Goal: Task Accomplishment & Management: Use online tool/utility

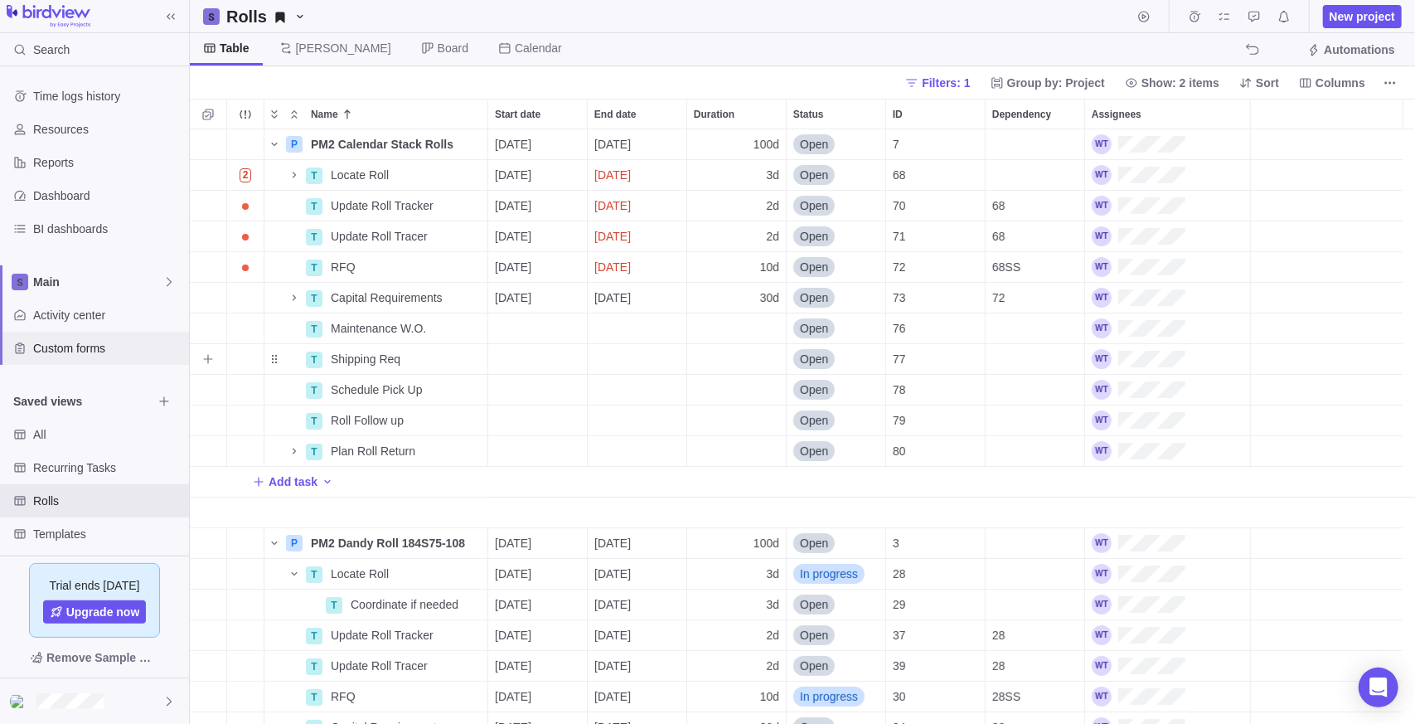
scroll to position [582, 1214]
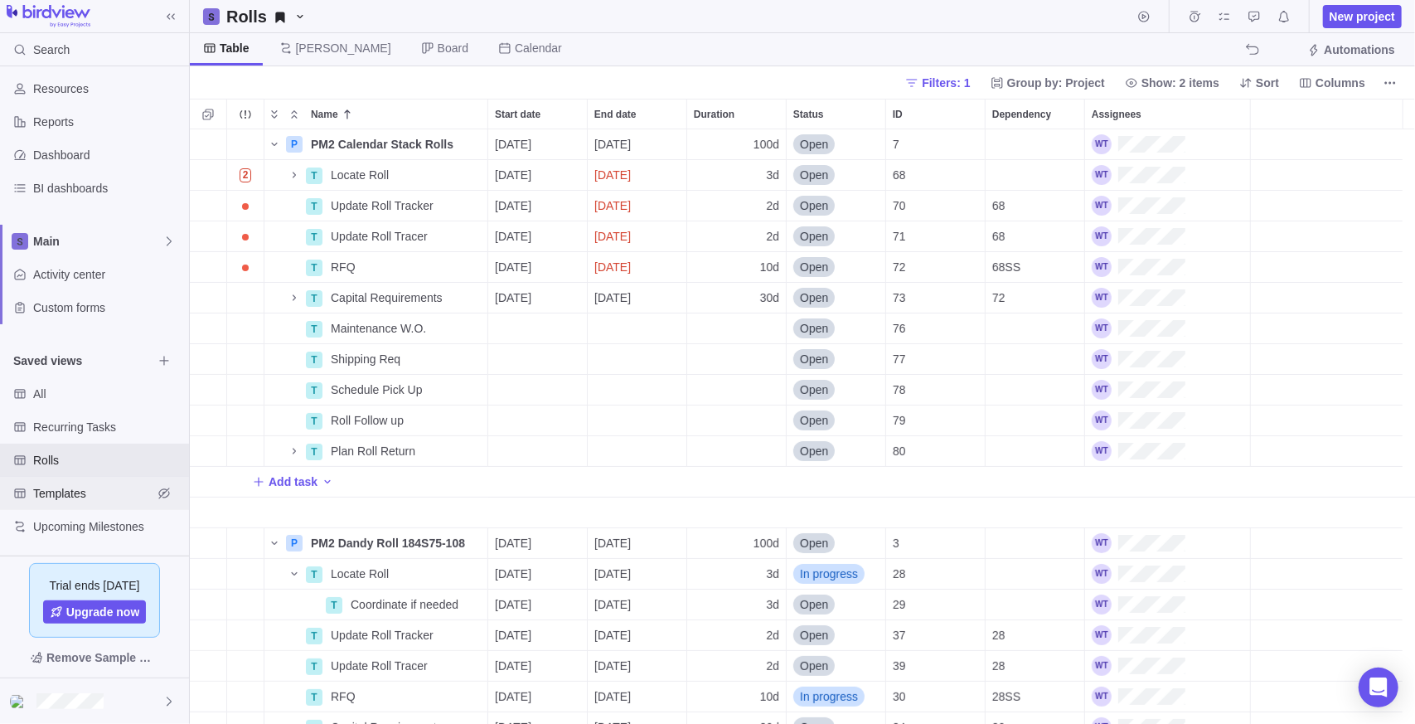
click at [52, 485] on span "Templates" at bounding box center [92, 493] width 119 height 17
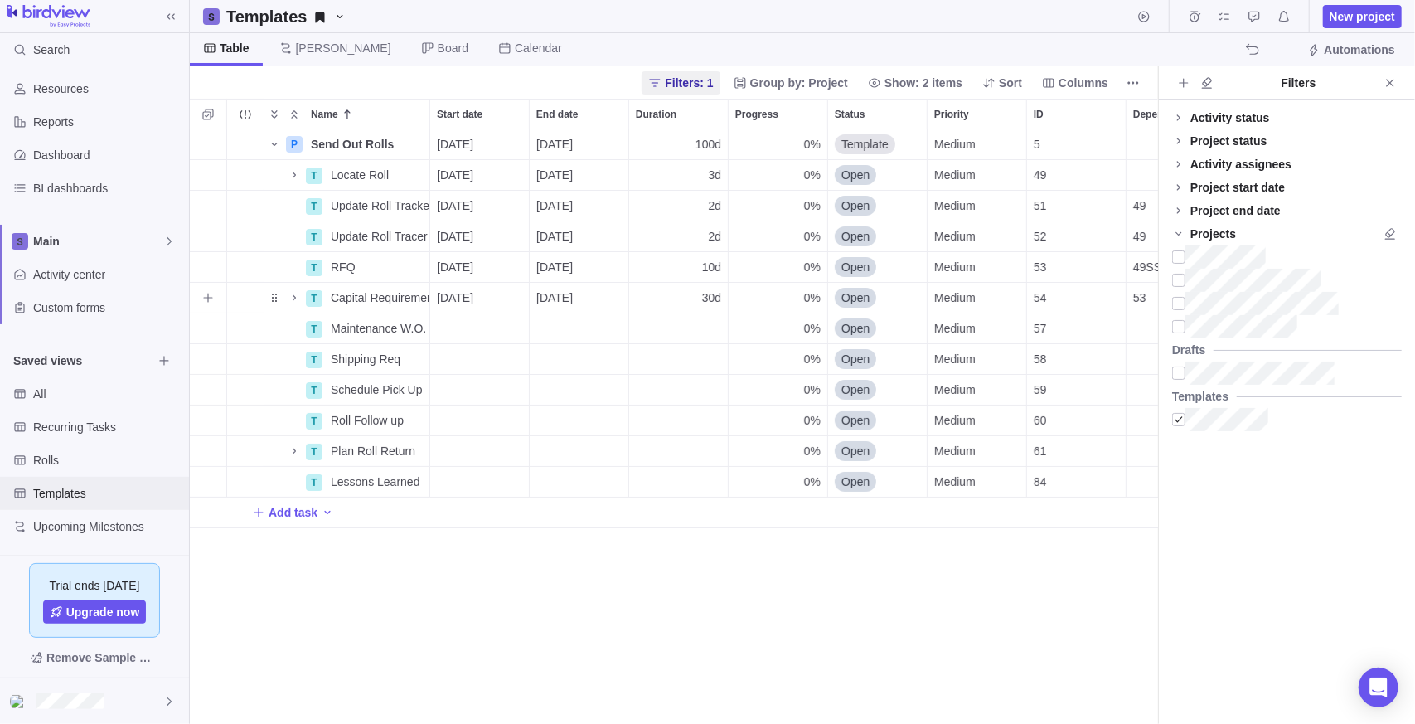
scroll to position [582, 956]
click at [284, 506] on span "Add task" at bounding box center [293, 512] width 49 height 17
type input "u"
type input "Update SAP Status/ Location"
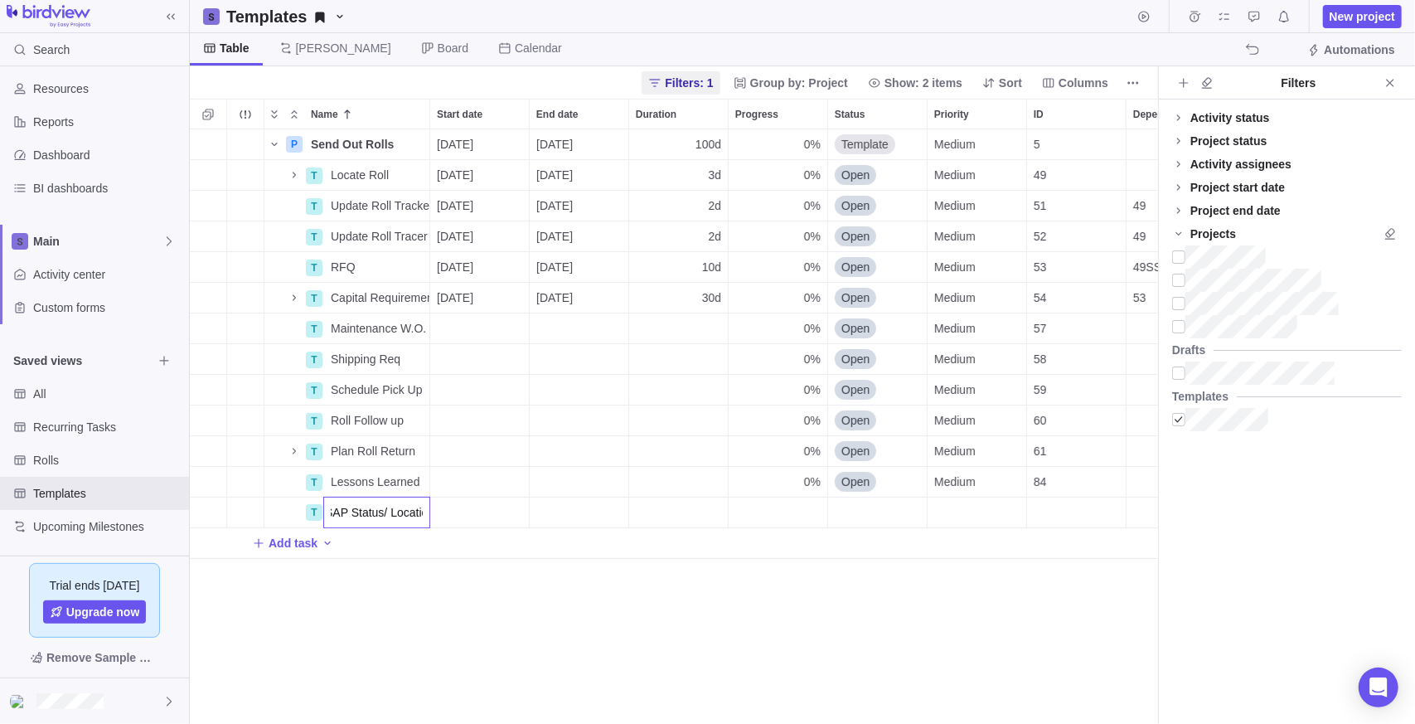
scroll to position [0, 54]
click at [365, 606] on div "P Send Out Rolls Details [DATE] [DATE] 100d 0% Template Medium 5 100h Rolls T L…" at bounding box center [674, 426] width 968 height 595
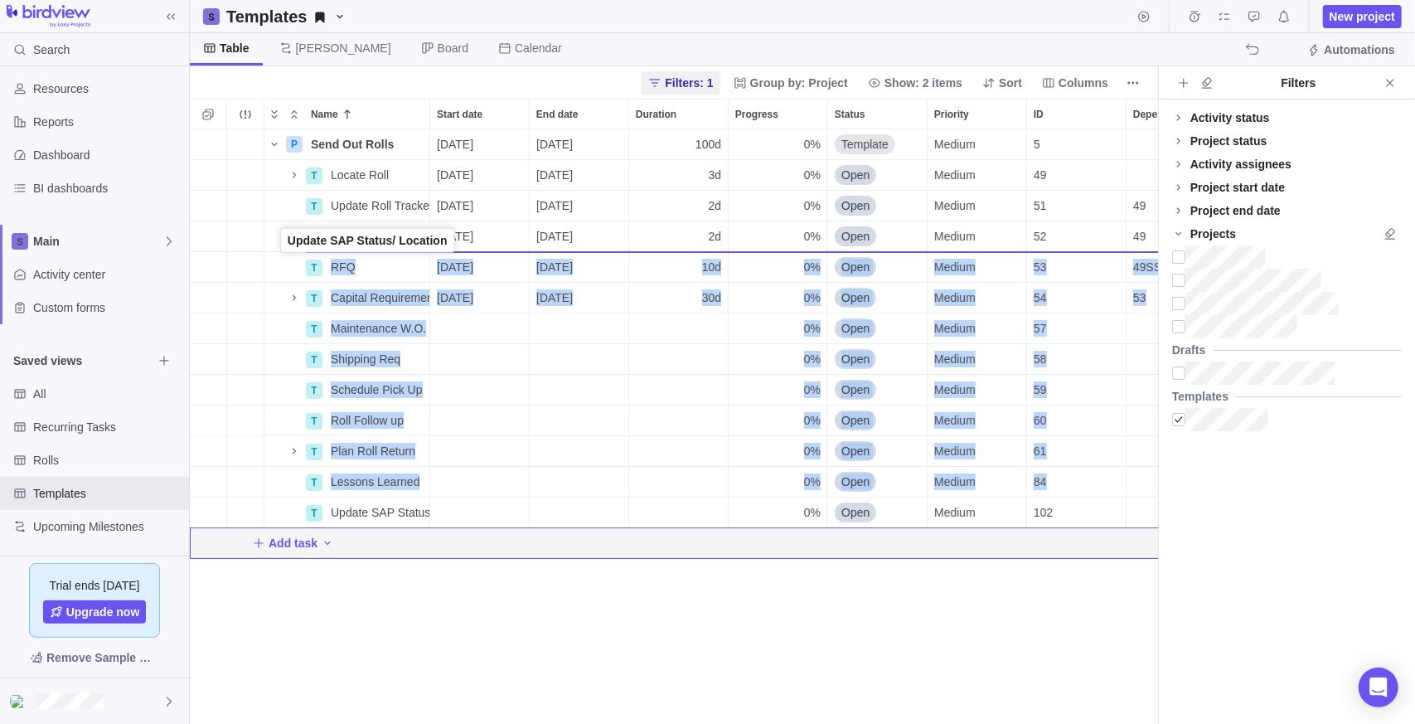
drag, startPoint x: 274, startPoint y: 517, endPoint x: 282, endPoint y: 248, distance: 269.5
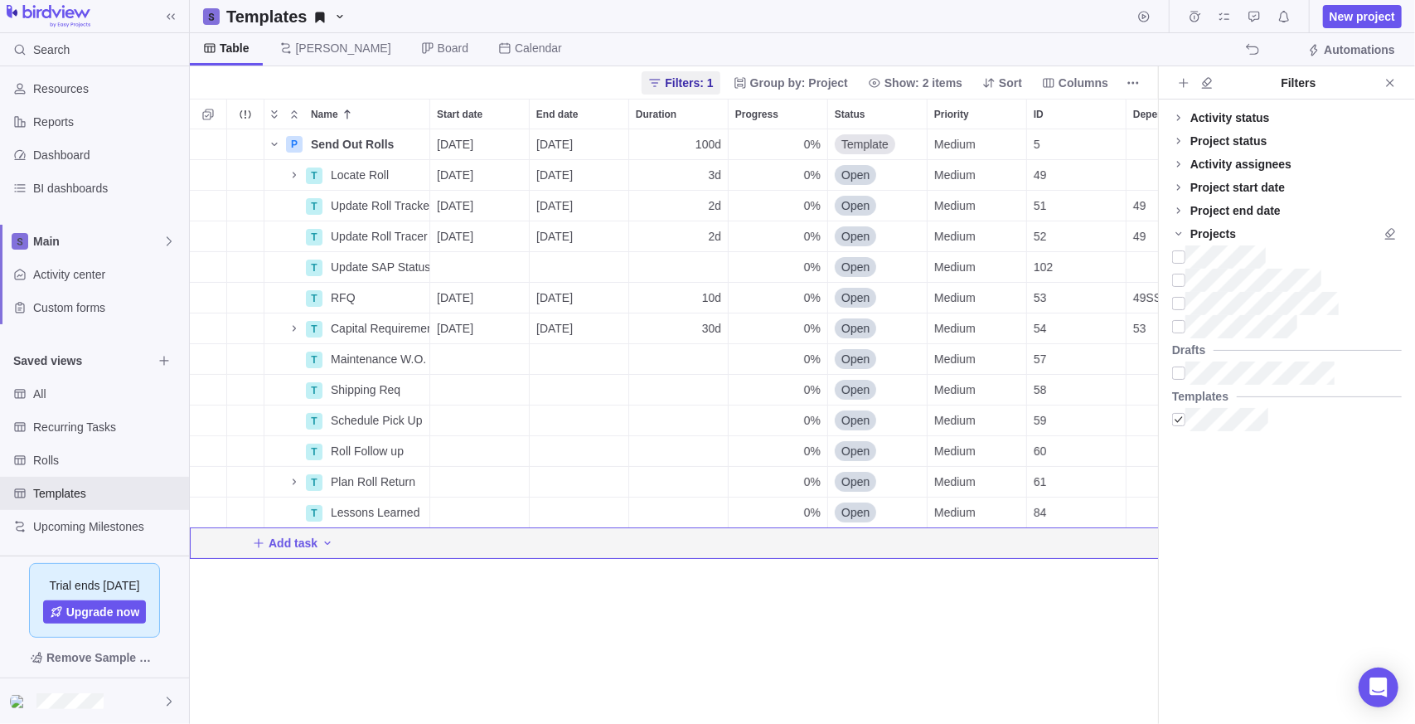
click at [519, 637] on div "P Send Out Rolls Details [DATE] [DATE] 100d 0% Template Medium 5 100h Rolls T L…" at bounding box center [674, 426] width 968 height 595
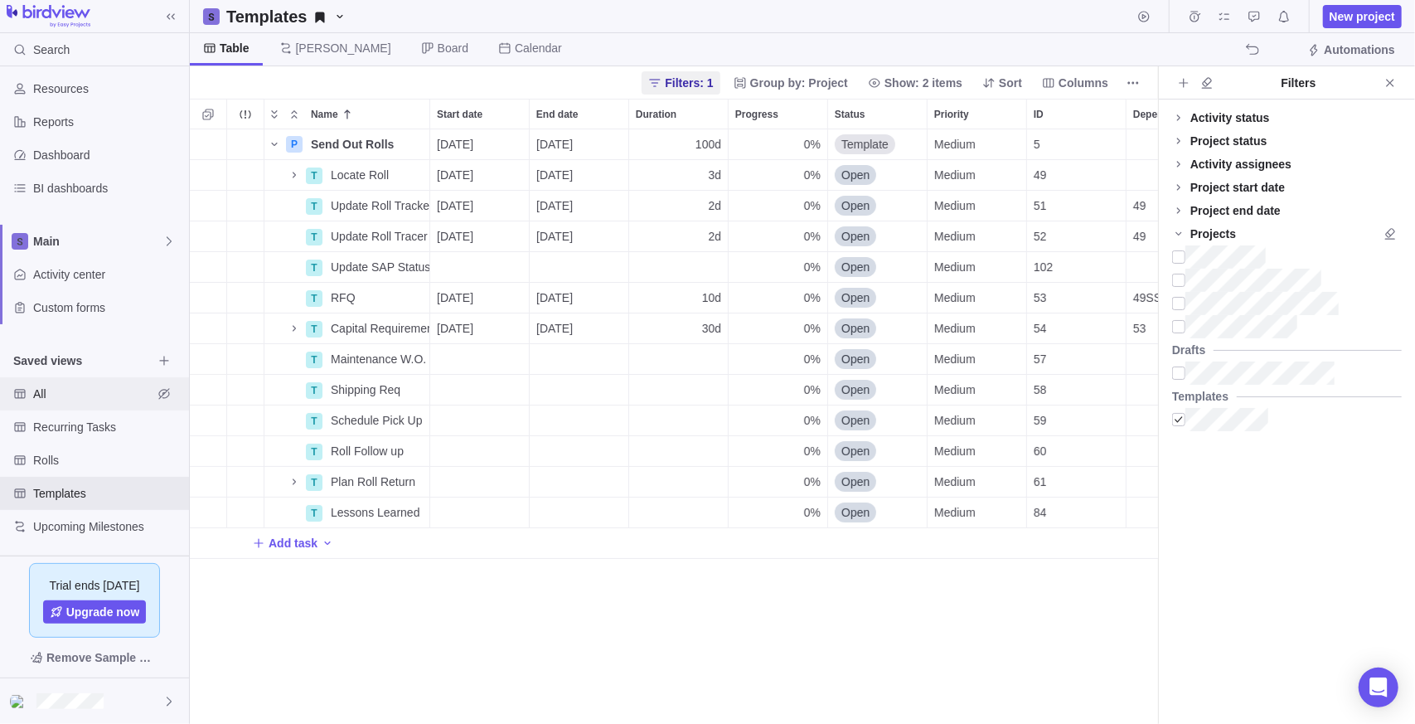
click at [68, 397] on span "All" at bounding box center [92, 393] width 119 height 17
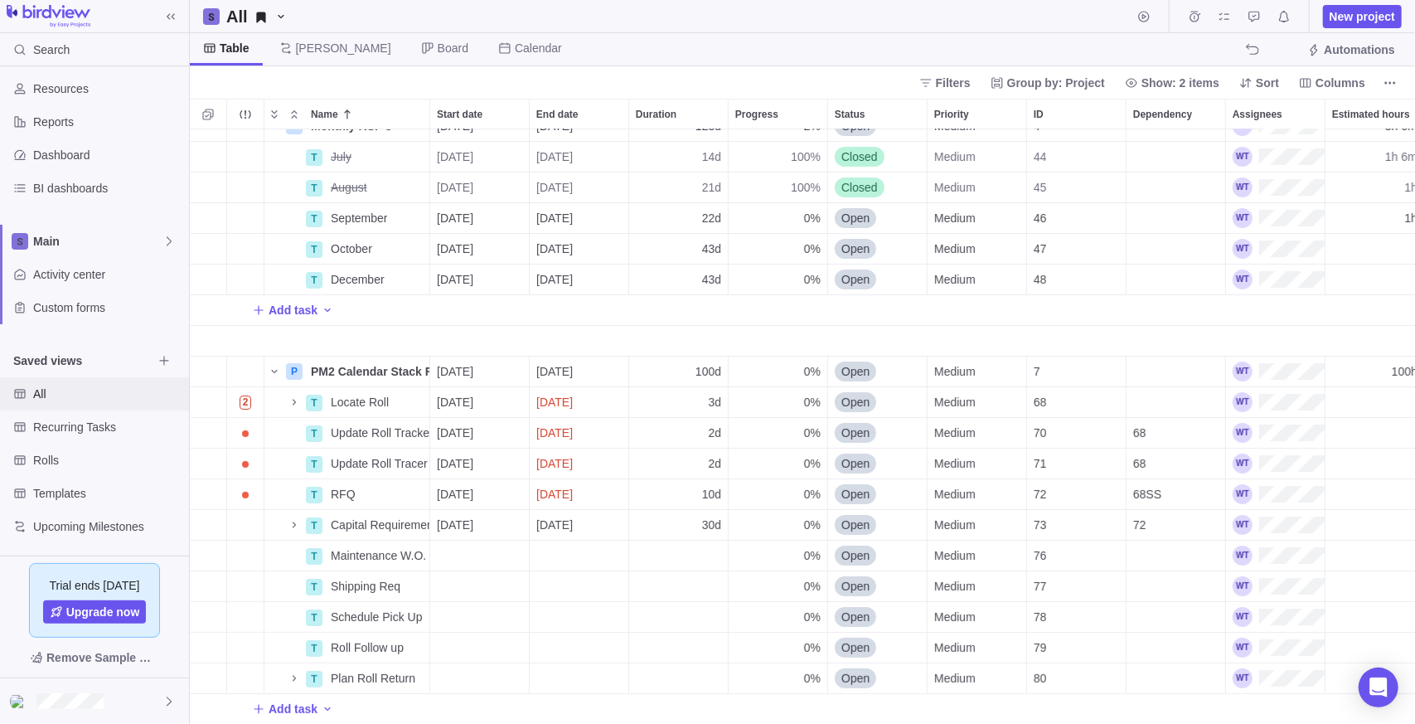
scroll to position [0, 0]
